Goal: Find specific page/section: Find specific page/section

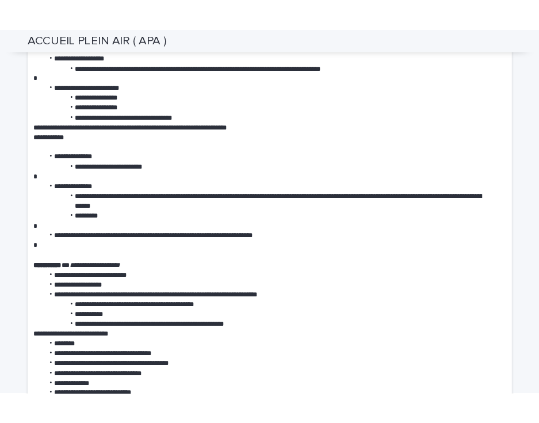
scroll to position [2162, 0]
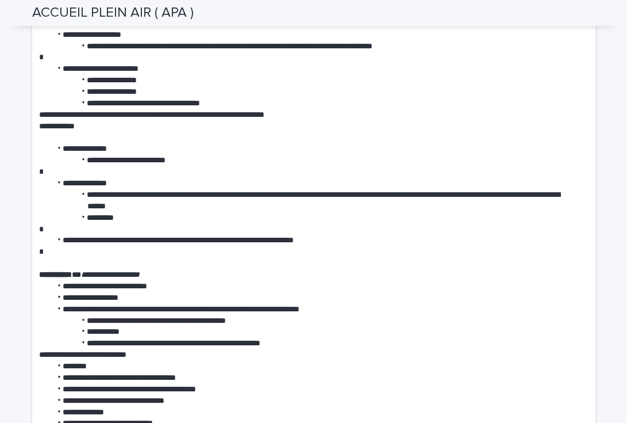
click at [268, 257] on p at bounding box center [300, 252] width 522 height 12
click at [307, 246] on li "**********" at bounding box center [306, 241] width 510 height 12
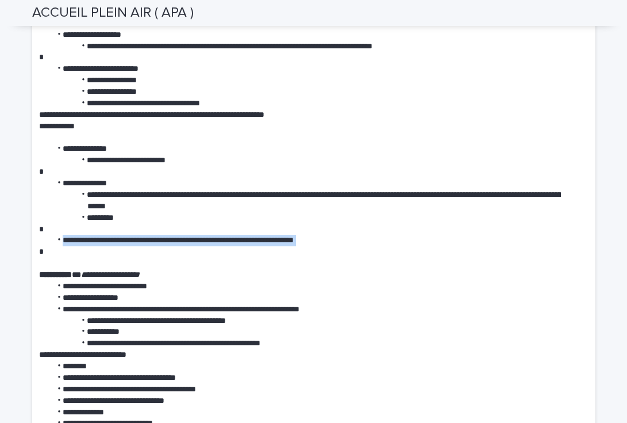
click at [307, 246] on li "**********" at bounding box center [306, 241] width 510 height 12
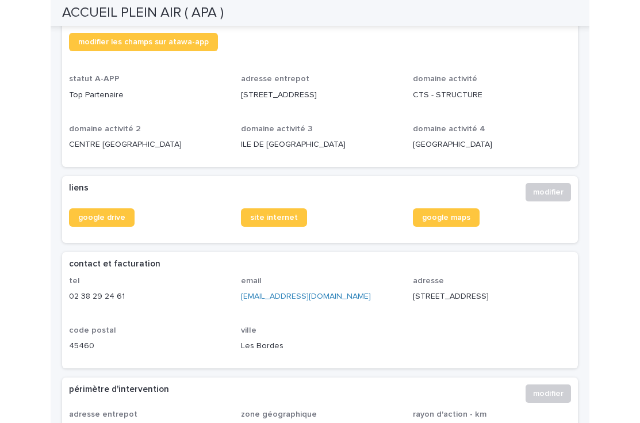
scroll to position [265, 0]
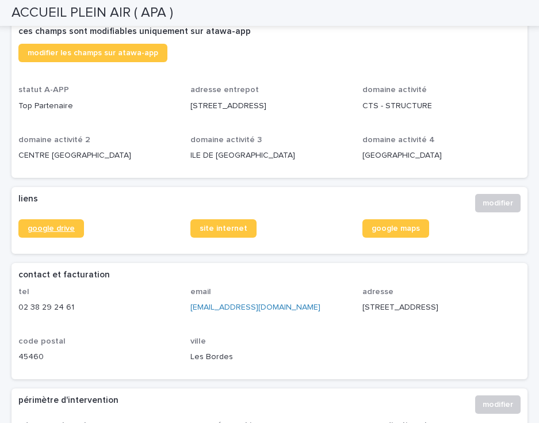
click at [49, 224] on span "google drive" at bounding box center [51, 228] width 47 height 8
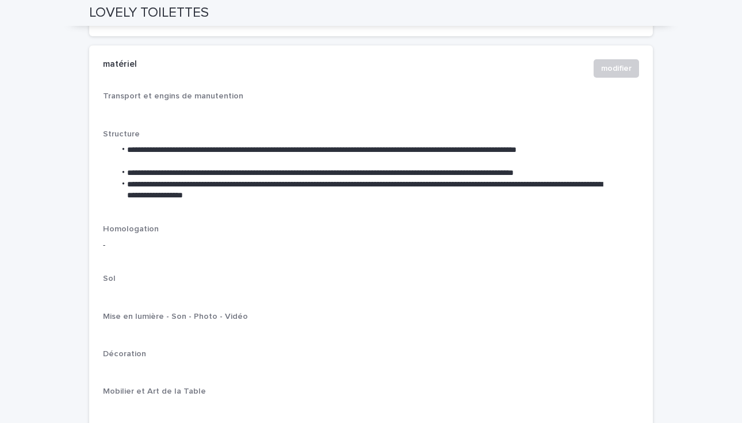
scroll to position [1261, 0]
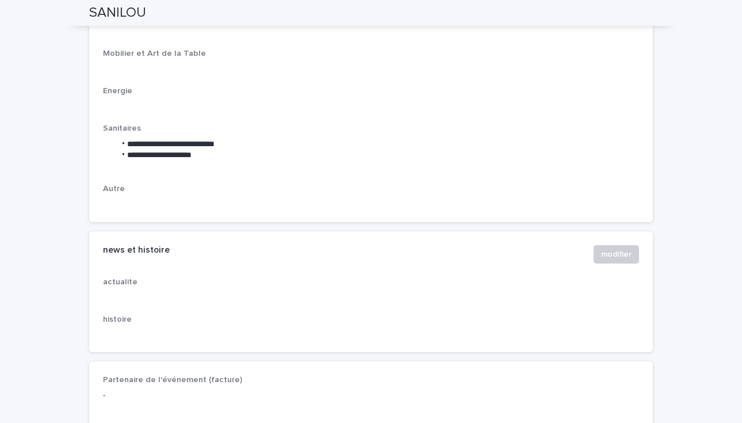
scroll to position [1854, 0]
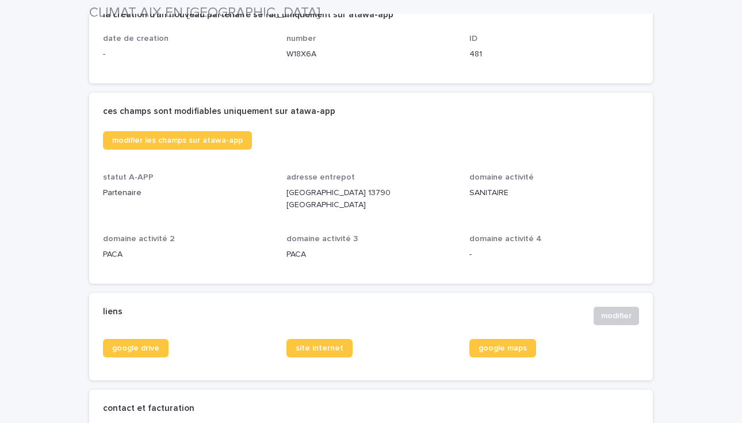
scroll to position [216, 0]
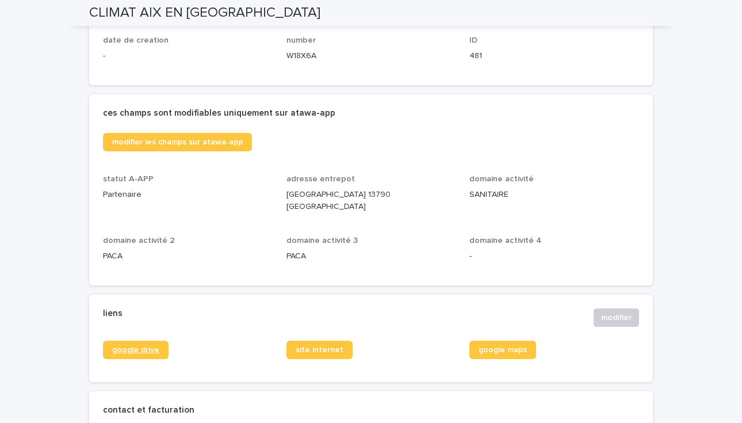
click at [154, 354] on link "google drive" at bounding box center [136, 349] width 66 height 18
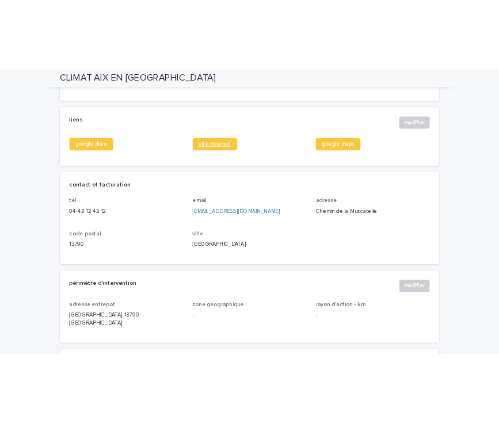
scroll to position [351, 0]
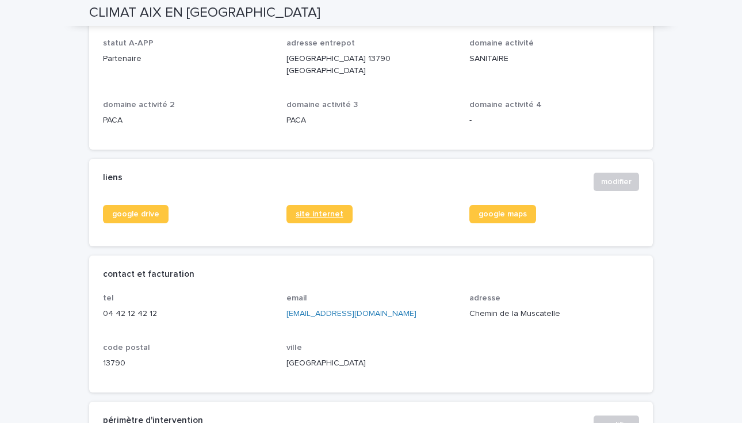
click at [324, 209] on link "site internet" at bounding box center [319, 214] width 66 height 18
click at [137, 213] on span "google drive" at bounding box center [135, 214] width 47 height 8
